Goal: Information Seeking & Learning: Find specific fact

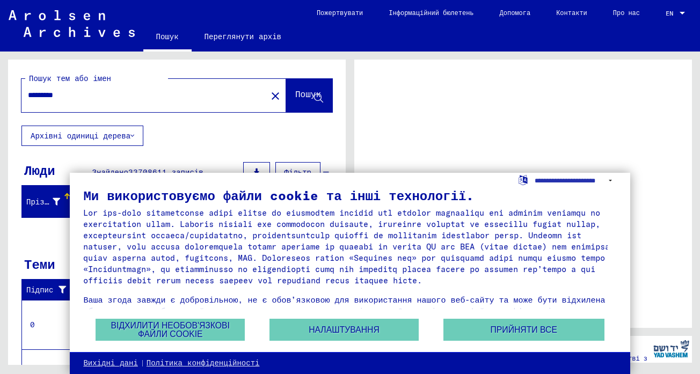
click at [295, 93] on font "Пошук" at bounding box center [308, 94] width 26 height 11
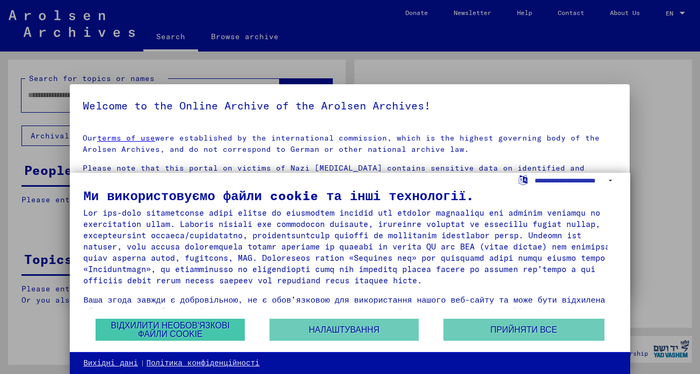
type input "*********"
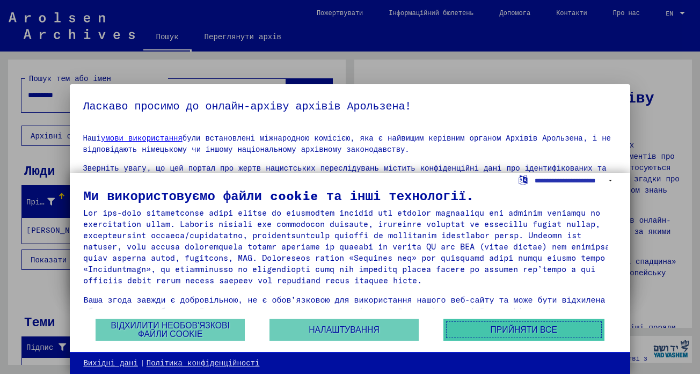
click at [522, 328] on font "Прийняти все" at bounding box center [524, 329] width 67 height 9
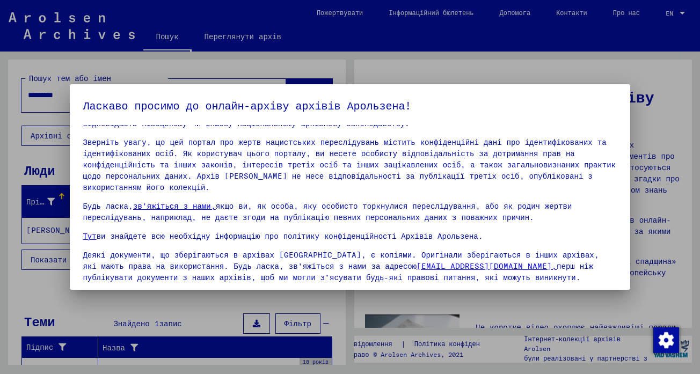
scroll to position [91, 0]
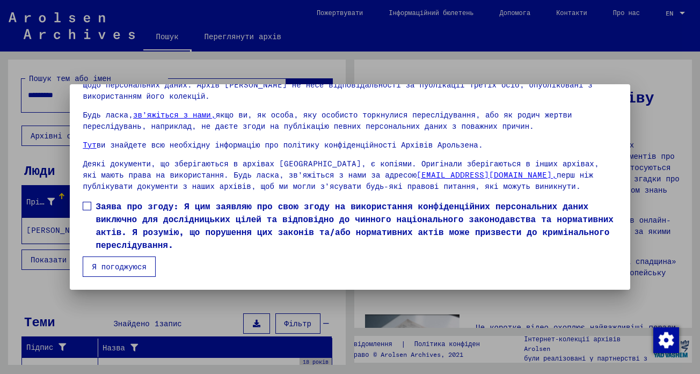
click at [88, 206] on span at bounding box center [87, 206] width 9 height 9
click at [106, 275] on button "Я погоджуюся" at bounding box center [119, 267] width 72 height 20
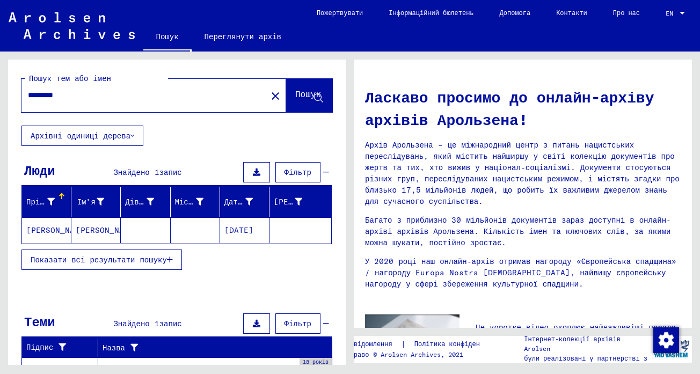
scroll to position [54, 0]
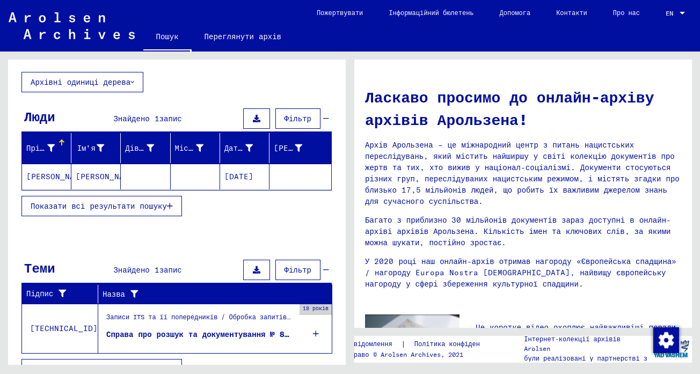
click at [252, 176] on font "[DATE]" at bounding box center [238, 177] width 29 height 10
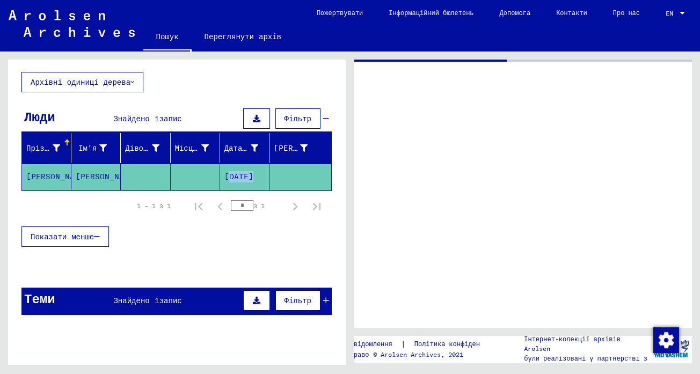
drag, startPoint x: 241, startPoint y: 178, endPoint x: 222, endPoint y: 181, distance: 19.1
click at [224, 181] on font "[DATE]" at bounding box center [238, 176] width 29 height 11
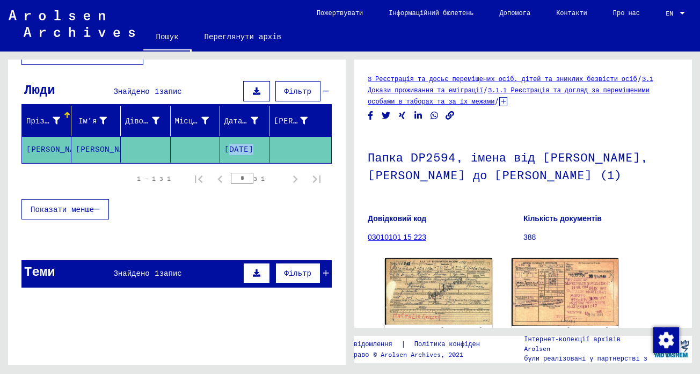
scroll to position [96, 0]
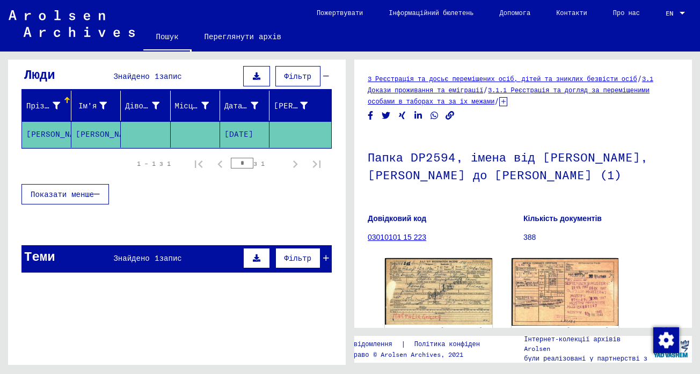
click at [188, 134] on mat-cell at bounding box center [195, 134] width 49 height 26
drag, startPoint x: 48, startPoint y: 136, endPoint x: 73, endPoint y: 128, distance: 26.1
click at [51, 134] on font "[PERSON_NAME]" at bounding box center [57, 134] width 63 height 10
drag, startPoint x: 76, startPoint y: 141, endPoint x: 48, endPoint y: 132, distance: 29.4
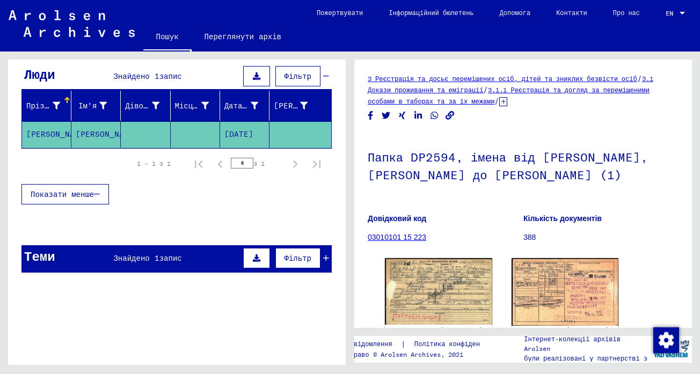
click at [76, 141] on mat-cell "[PERSON_NAME]" at bounding box center [95, 134] width 49 height 26
click at [47, 132] on font "[PERSON_NAME]" at bounding box center [57, 134] width 63 height 10
click at [90, 131] on font "[PERSON_NAME]" at bounding box center [107, 134] width 63 height 10
drag, startPoint x: 236, startPoint y: 132, endPoint x: 283, endPoint y: 140, distance: 48.5
click at [283, 140] on mat-row "[PERSON_NAME] [DATE]" at bounding box center [176, 134] width 309 height 27
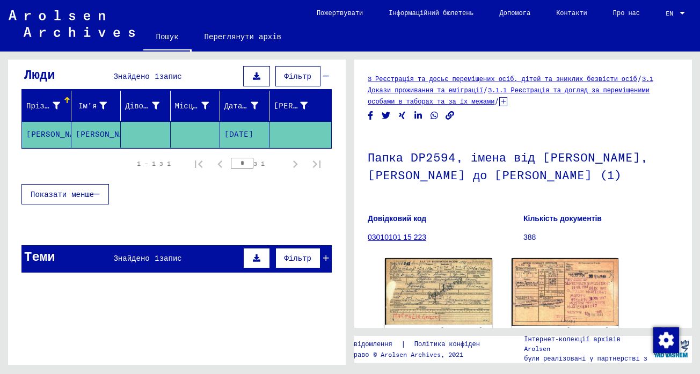
click at [242, 193] on div "Показати менше" at bounding box center [176, 194] width 310 height 31
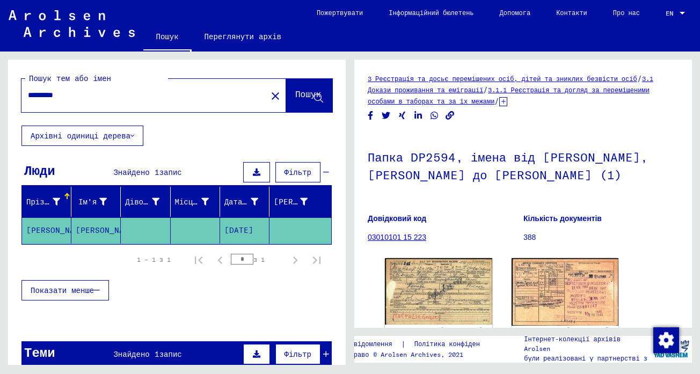
click at [110, 132] on font "Архівні одиниці дерева" at bounding box center [81, 136] width 100 height 10
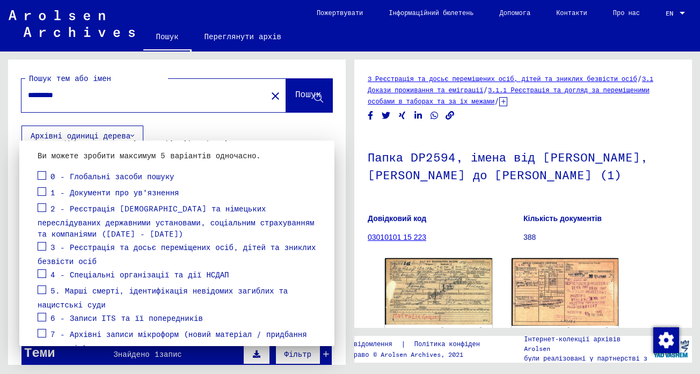
scroll to position [178, 0]
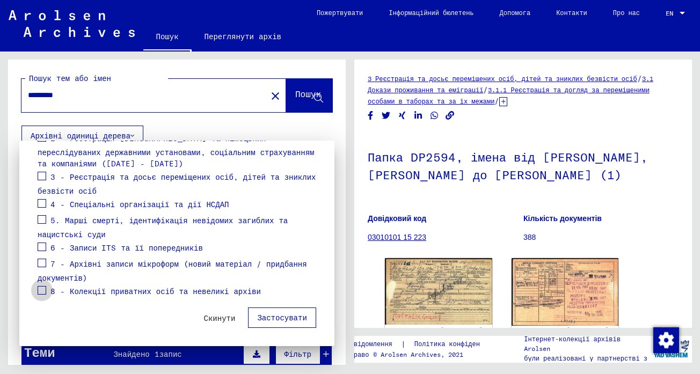
click at [45, 291] on span at bounding box center [42, 290] width 9 height 9
click at [37, 257] on mat-card "Іти Ви можете звузити пошук, вибравши певну гілку дерева архіву. Натисніть на н…" at bounding box center [176, 155] width 289 height 358
click at [46, 265] on span at bounding box center [42, 263] width 9 height 9
click at [46, 247] on span at bounding box center [42, 247] width 9 height 9
click at [46, 220] on div "5. Марші смерті, ідентифікація невідомих загиблих та нацистські суди" at bounding box center [177, 226] width 279 height 27
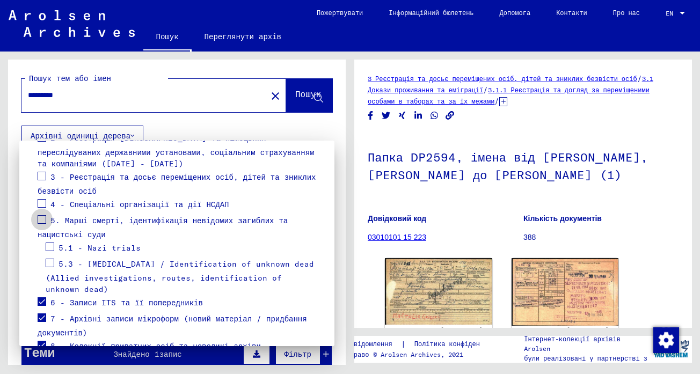
click at [40, 219] on span at bounding box center [42, 219] width 9 height 9
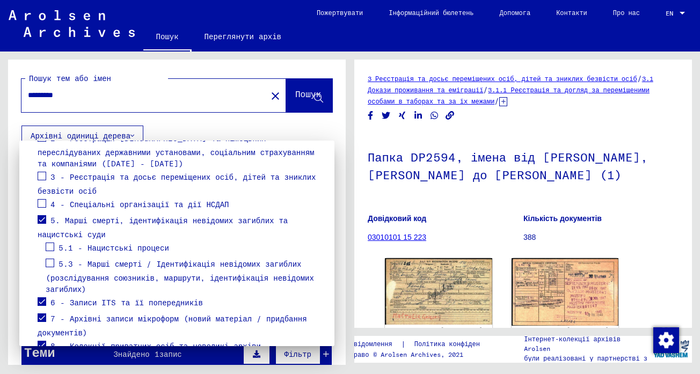
click at [42, 201] on span at bounding box center [42, 203] width 9 height 9
click at [49, 249] on span at bounding box center [50, 247] width 9 height 9
click at [49, 260] on span at bounding box center [50, 263] width 9 height 9
click at [41, 180] on span at bounding box center [42, 176] width 9 height 9
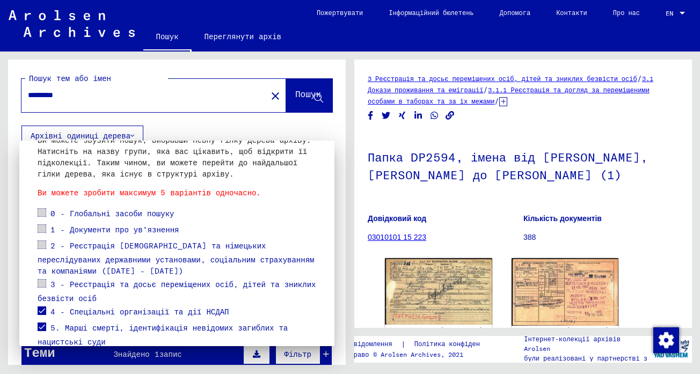
scroll to position [124, 0]
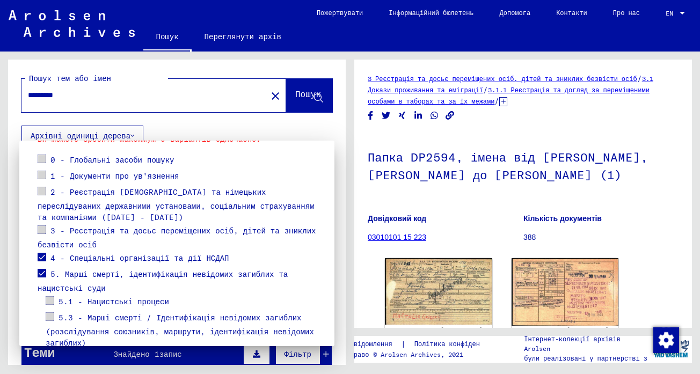
click at [40, 262] on mat-checkbox at bounding box center [42, 259] width 9 height 16
click at [40, 259] on span at bounding box center [42, 257] width 9 height 9
click at [42, 272] on span at bounding box center [42, 273] width 9 height 9
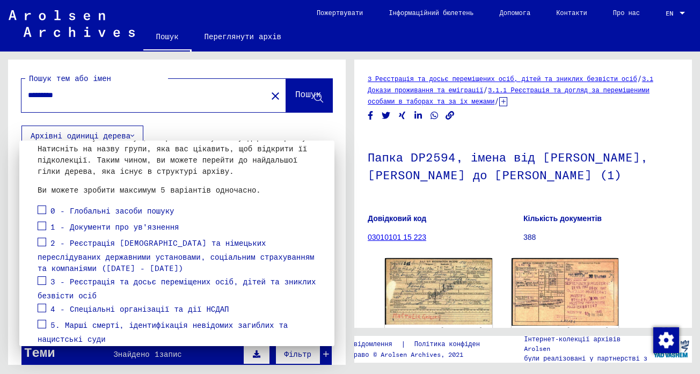
scroll to position [70, 0]
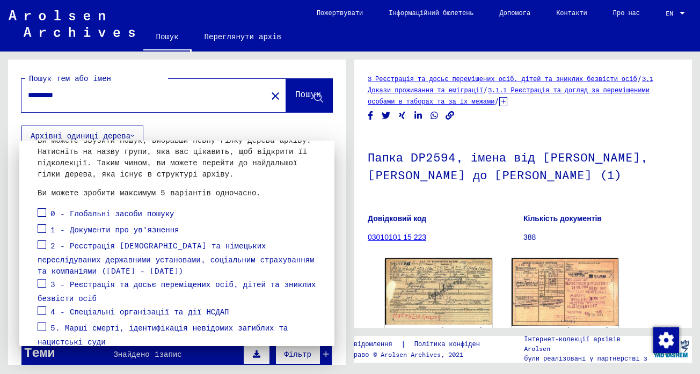
click at [38, 209] on span at bounding box center [42, 212] width 9 height 9
click at [39, 231] on span at bounding box center [42, 228] width 9 height 9
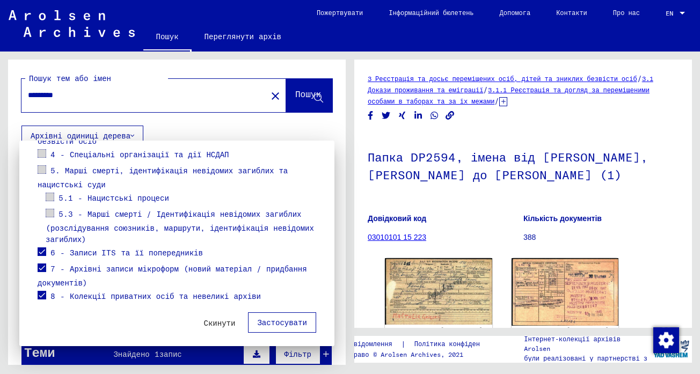
scroll to position [232, 0]
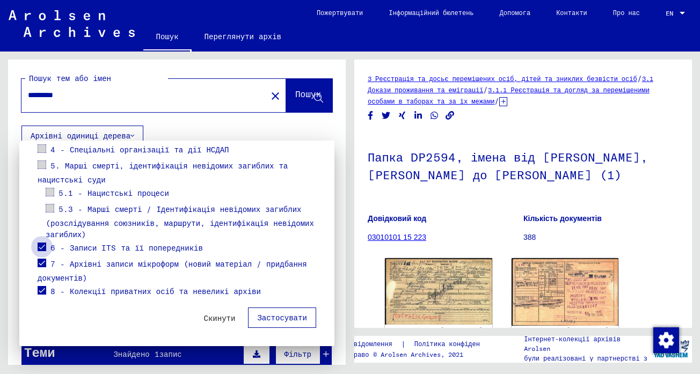
click at [38, 246] on span at bounding box center [42, 247] width 9 height 9
click at [46, 263] on span at bounding box center [42, 263] width 9 height 9
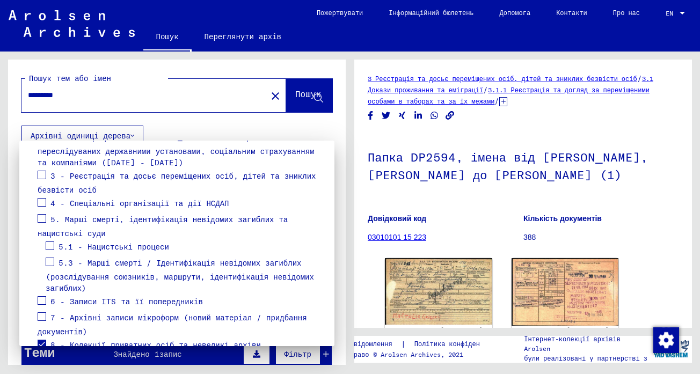
scroll to position [125, 0]
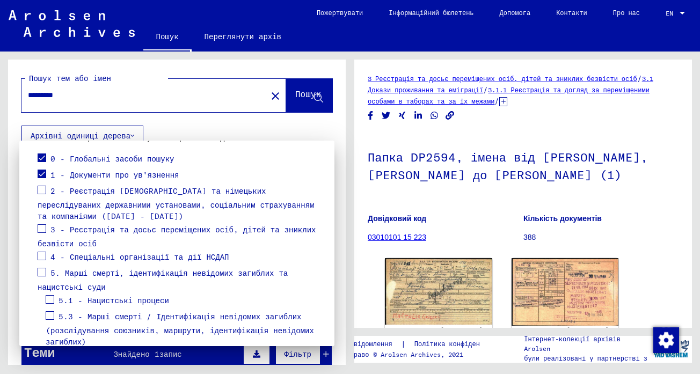
click at [40, 187] on span at bounding box center [42, 190] width 9 height 9
click at [41, 271] on span at bounding box center [42, 272] width 9 height 9
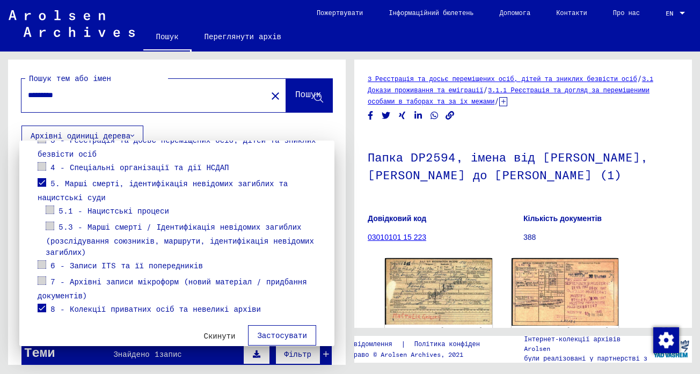
scroll to position [232, 0]
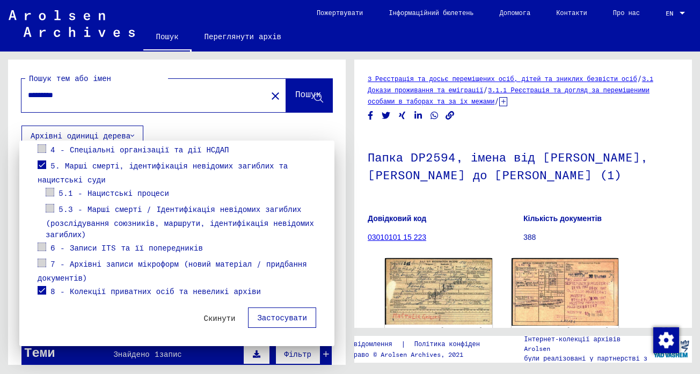
click at [266, 316] on font "Застосувати" at bounding box center [281, 318] width 49 height 10
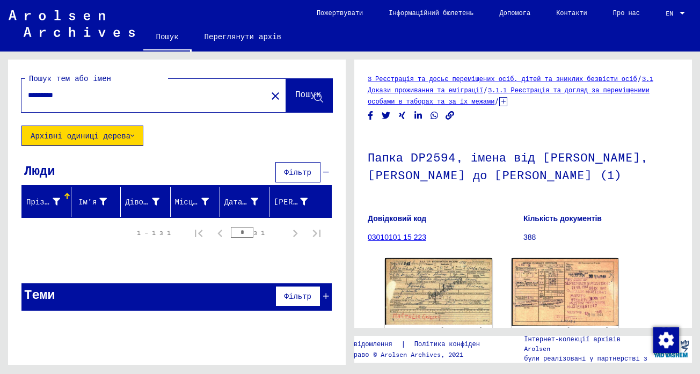
click at [293, 290] on button "Фільтр" at bounding box center [297, 296] width 45 height 20
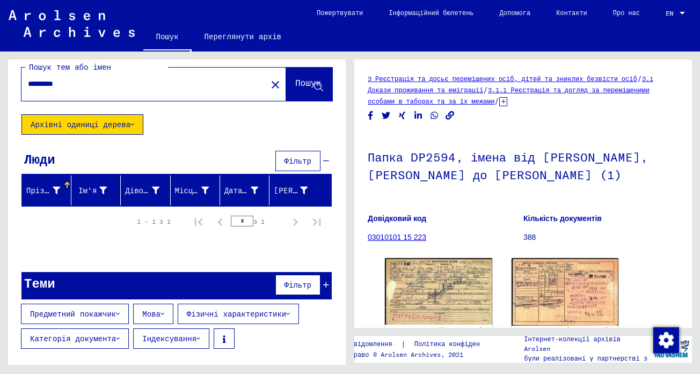
scroll to position [0, 0]
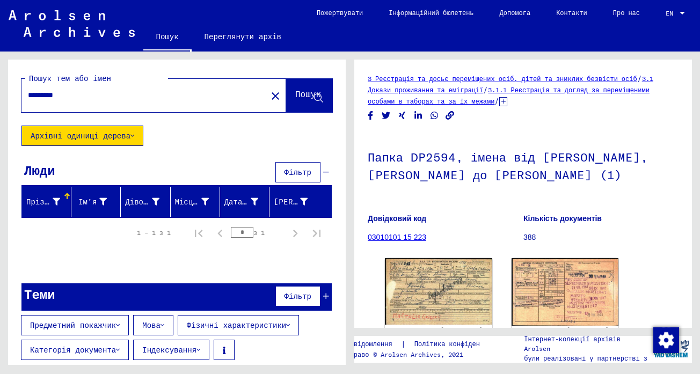
click at [323, 176] on icon at bounding box center [326, 173] width 6 height 8
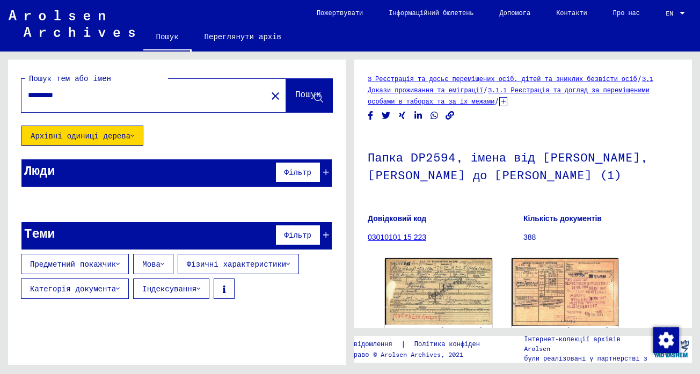
click at [295, 92] on font "Пошук" at bounding box center [308, 94] width 26 height 11
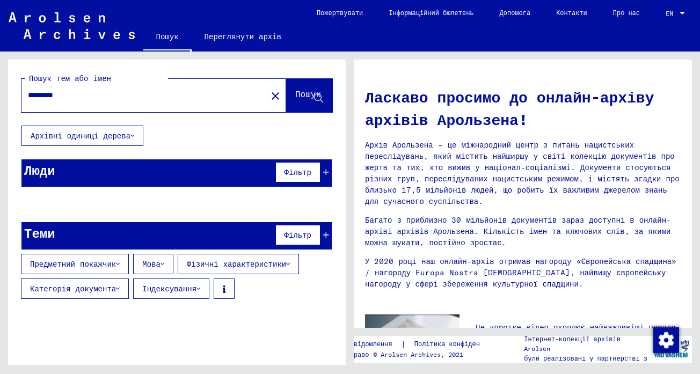
click at [301, 83] on button "Пошук" at bounding box center [309, 95] width 46 height 33
click at [316, 96] on icon at bounding box center [318, 98] width 9 height 9
click at [190, 96] on input "*********" at bounding box center [141, 95] width 226 height 11
click at [317, 97] on icon at bounding box center [318, 98] width 9 height 9
click at [126, 143] on button "Архівні одиниці дерева" at bounding box center [82, 136] width 122 height 20
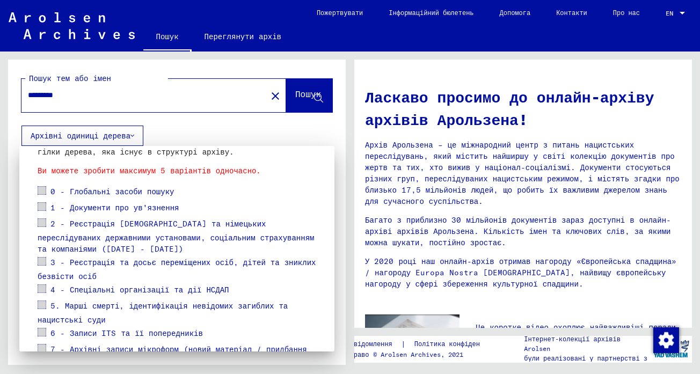
scroll to position [178, 0]
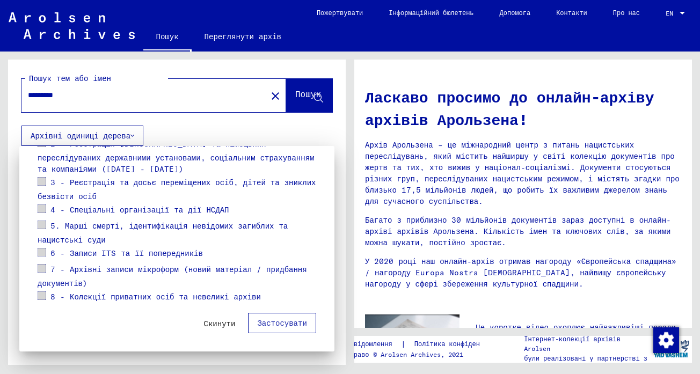
click at [210, 326] on font "Скинути" at bounding box center [220, 324] width 32 height 10
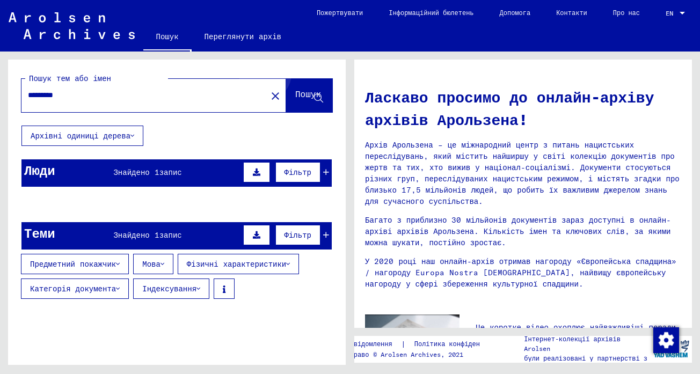
click at [293, 87] on button "Пошук" at bounding box center [309, 95] width 46 height 33
click at [140, 178] on div "Знайдено 1 запис" at bounding box center [147, 172] width 68 height 11
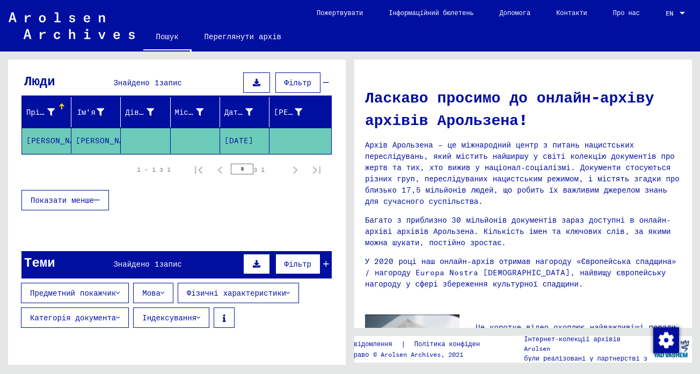
scroll to position [107, 0]
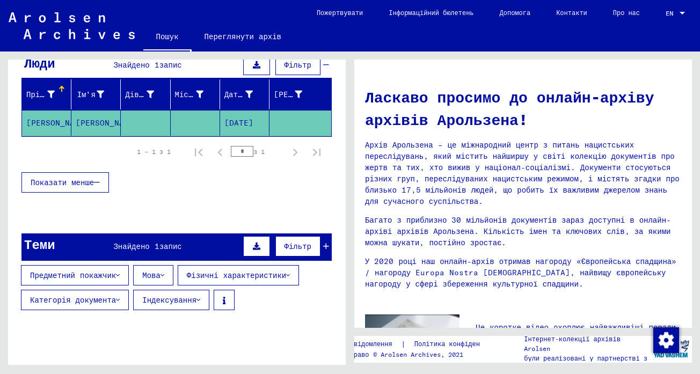
click at [127, 242] on font "Знайдено 1" at bounding box center [136, 247] width 46 height 10
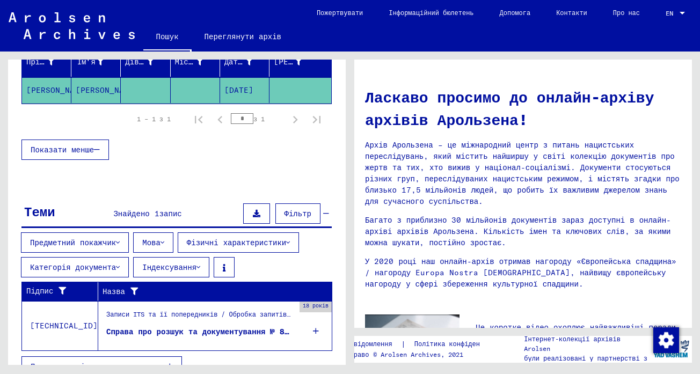
scroll to position [158, 0]
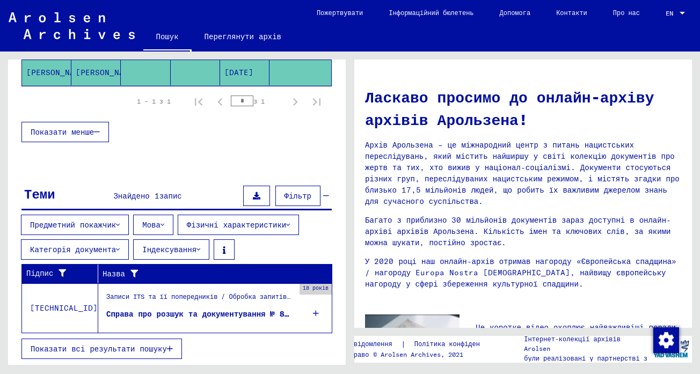
click at [200, 313] on font "Справа про розшук та документування № 892.508 для [PERSON_NAME], народженої [DA…" at bounding box center [297, 314] width 382 height 10
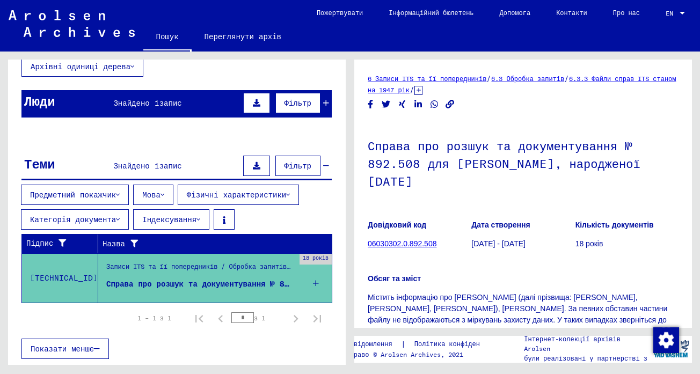
drag, startPoint x: 428, startPoint y: 181, endPoint x: 445, endPoint y: 183, distance: 16.8
click at [445, 183] on h1 "Справа про розшук та документування № 892.508 для [PERSON_NAME], народженої [DA…" at bounding box center [523, 162] width 311 height 83
click at [456, 193] on h1 "Справа про розшук та документування № 892.508 для [PERSON_NAME], народженої [DA…" at bounding box center [523, 162] width 311 height 83
click at [651, 257] on figure "Кількість документів 18 років" at bounding box center [627, 236] width 103 height 48
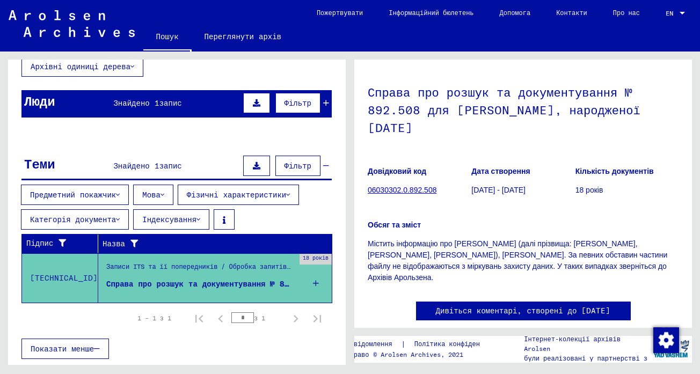
scroll to position [107, 0]
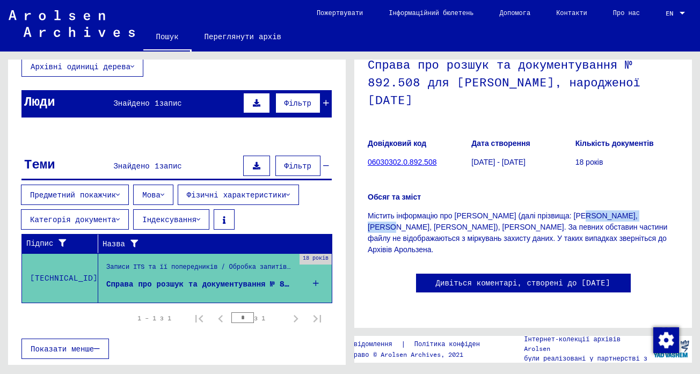
drag, startPoint x: 582, startPoint y: 190, endPoint x: 663, endPoint y: 187, distance: 80.6
click at [663, 212] on font "Містить інформацію про [PERSON_NAME] (далі прізвища: [PERSON_NAME], [PERSON_NAM…" at bounding box center [518, 233] width 300 height 42
click at [650, 274] on yv-its-disqus "Дивіться коментарі, створені до [DATE]" at bounding box center [523, 294] width 311 height 41
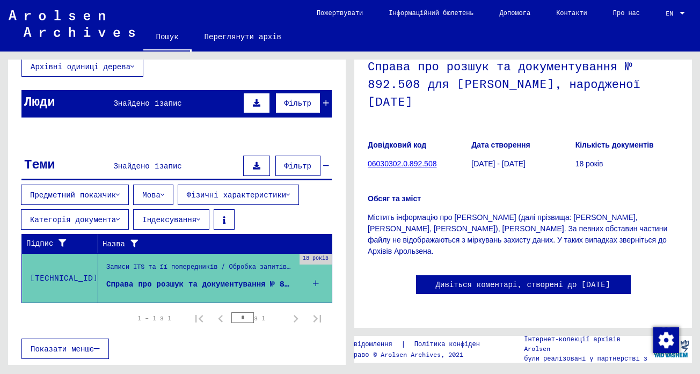
scroll to position [54, 0]
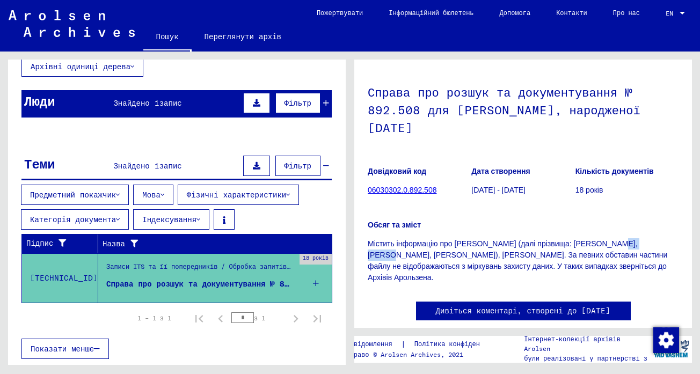
drag, startPoint x: 620, startPoint y: 242, endPoint x: 660, endPoint y: 237, distance: 40.5
click at [660, 237] on div "Обсяг та зміст Містить інформацію про [PERSON_NAME] (далі прізвища: [PERSON_NAM…" at bounding box center [523, 245] width 311 height 77
